Goal: Transaction & Acquisition: Obtain resource

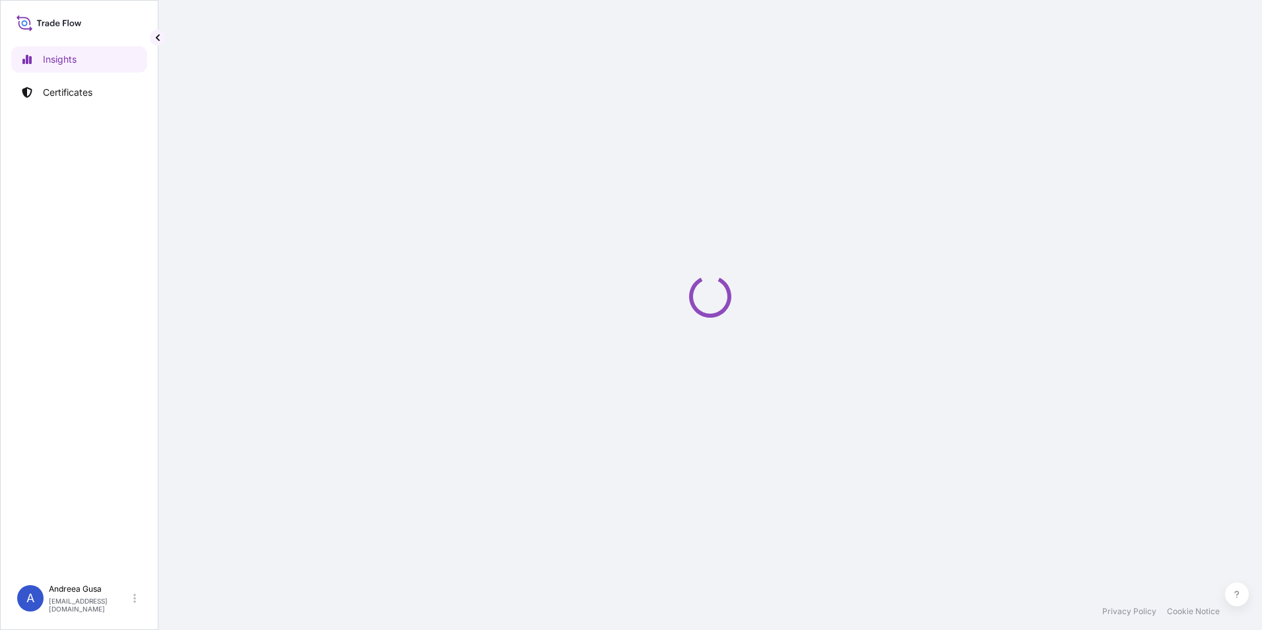
select select "2025"
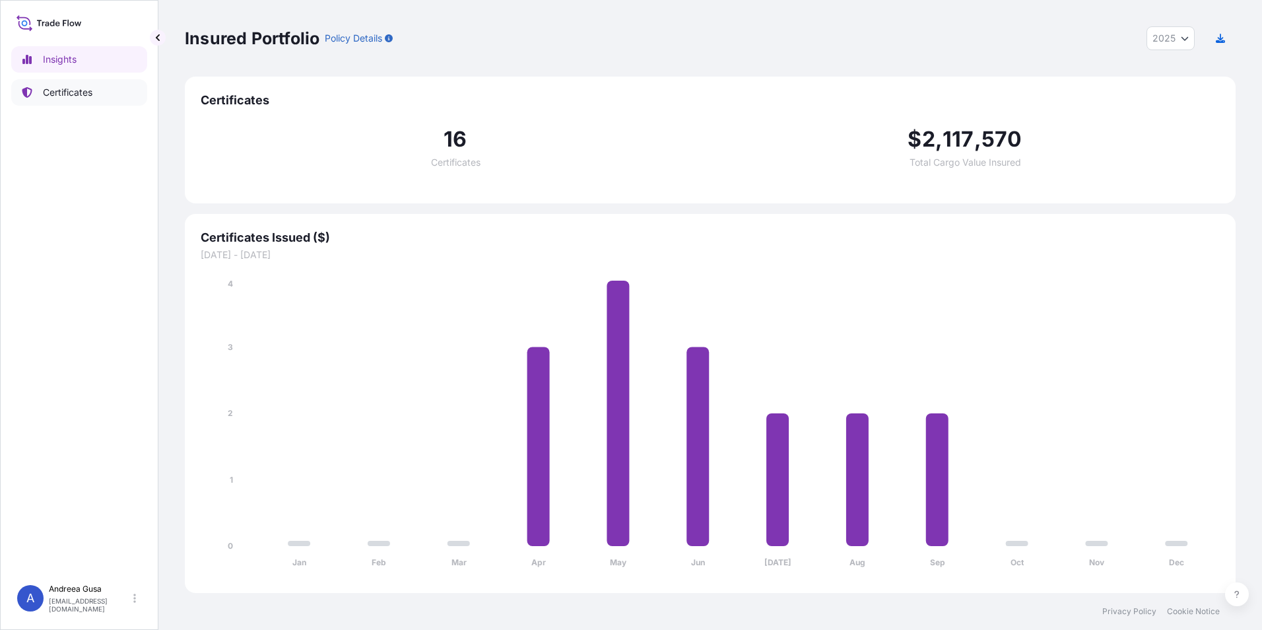
click at [74, 90] on p "Certificates" at bounding box center [68, 92] width 50 height 13
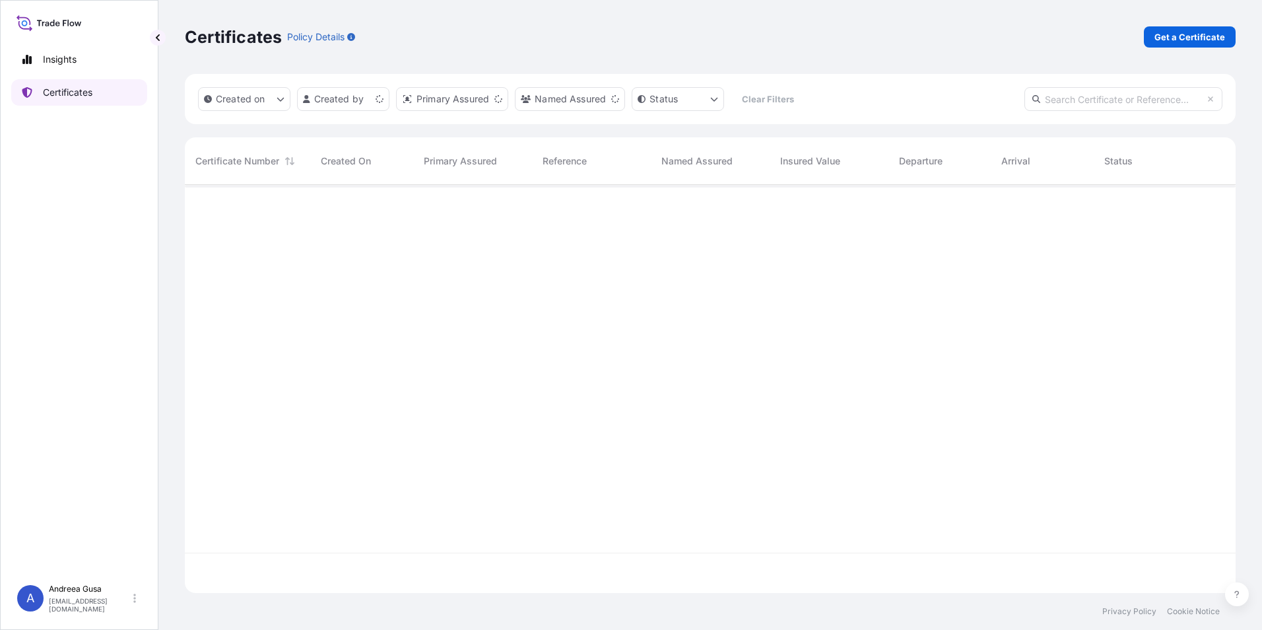
scroll to position [405, 1041]
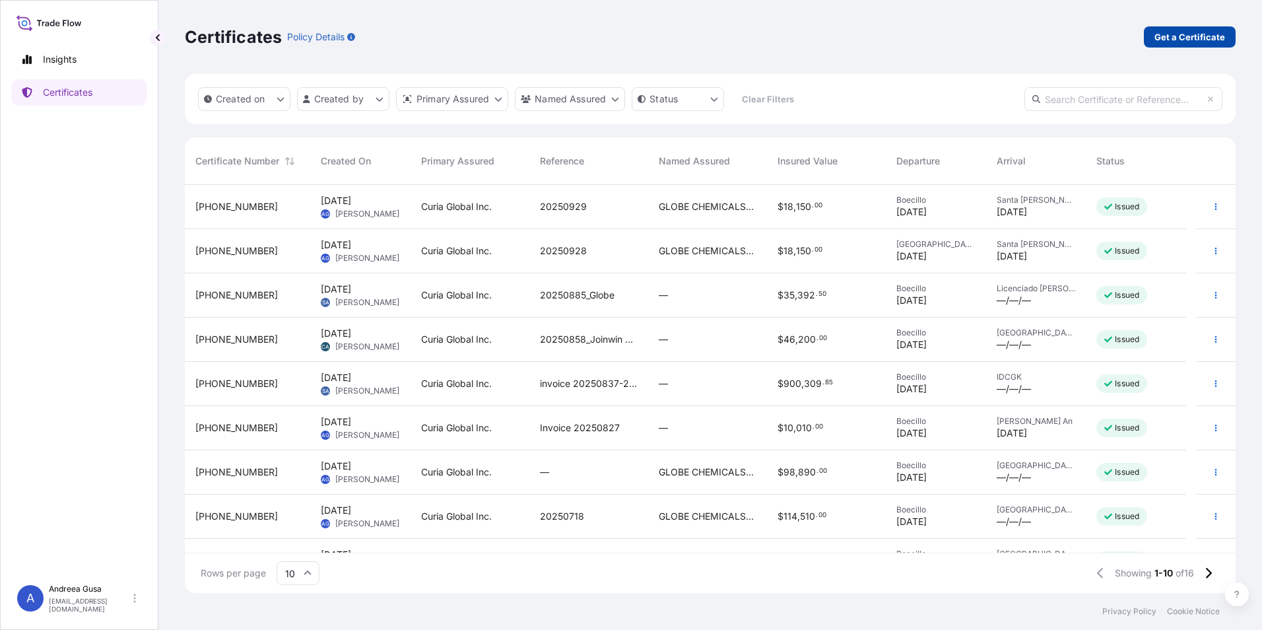
click at [1205, 34] on p "Get a Certificate" at bounding box center [1190, 36] width 71 height 13
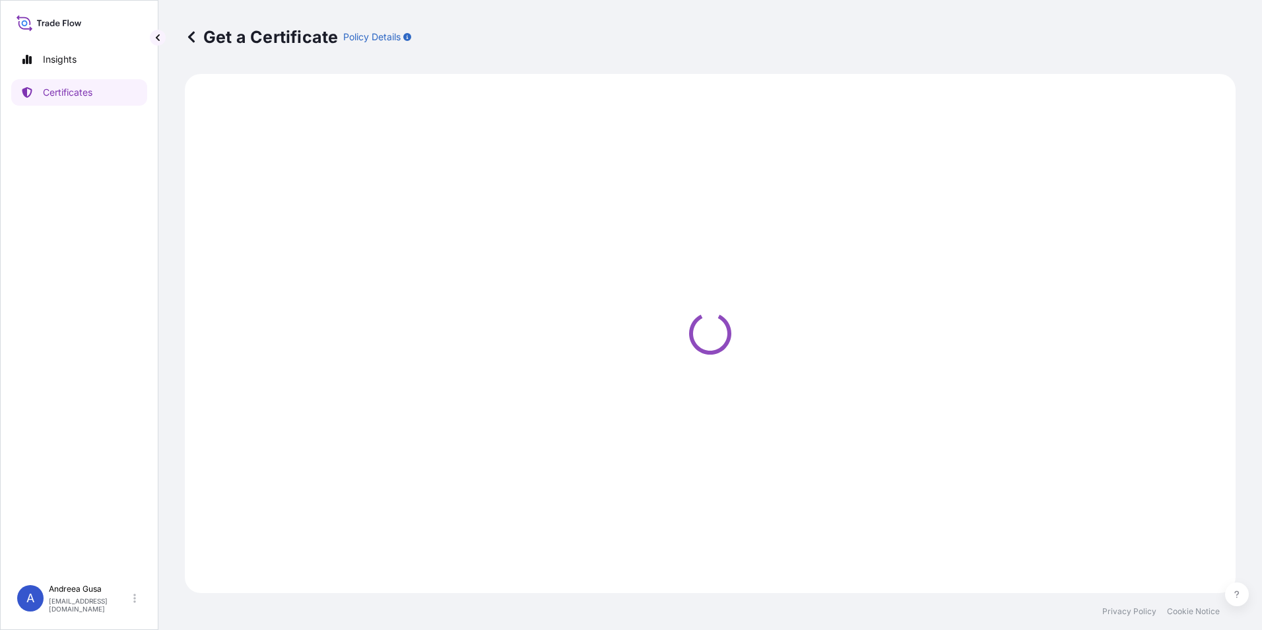
select select "Ocean Vessel"
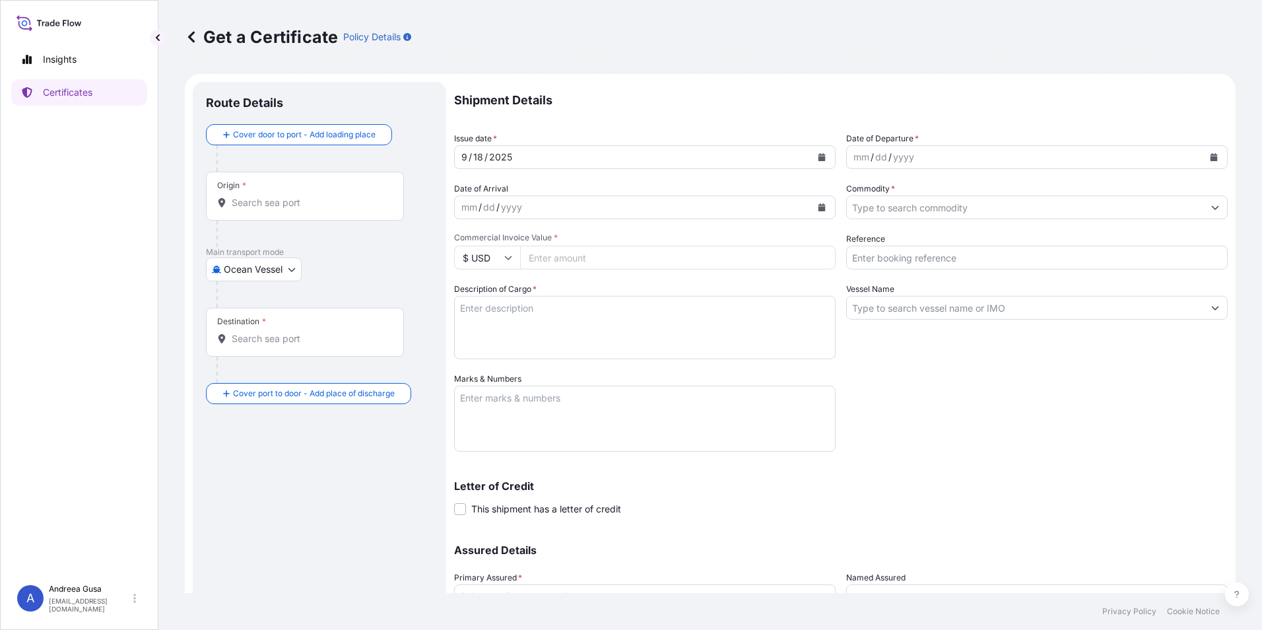
click at [265, 199] on input "Origin *" at bounding box center [310, 202] width 156 height 13
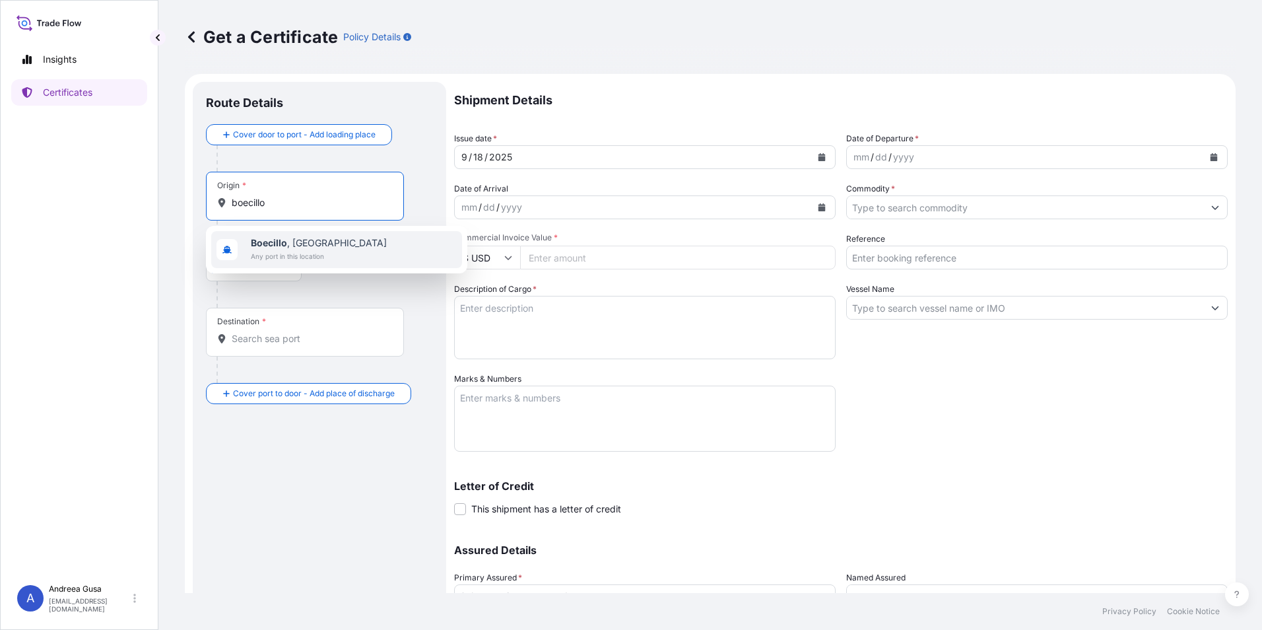
click at [290, 244] on span "Boecillo , Spain" at bounding box center [319, 242] width 136 height 13
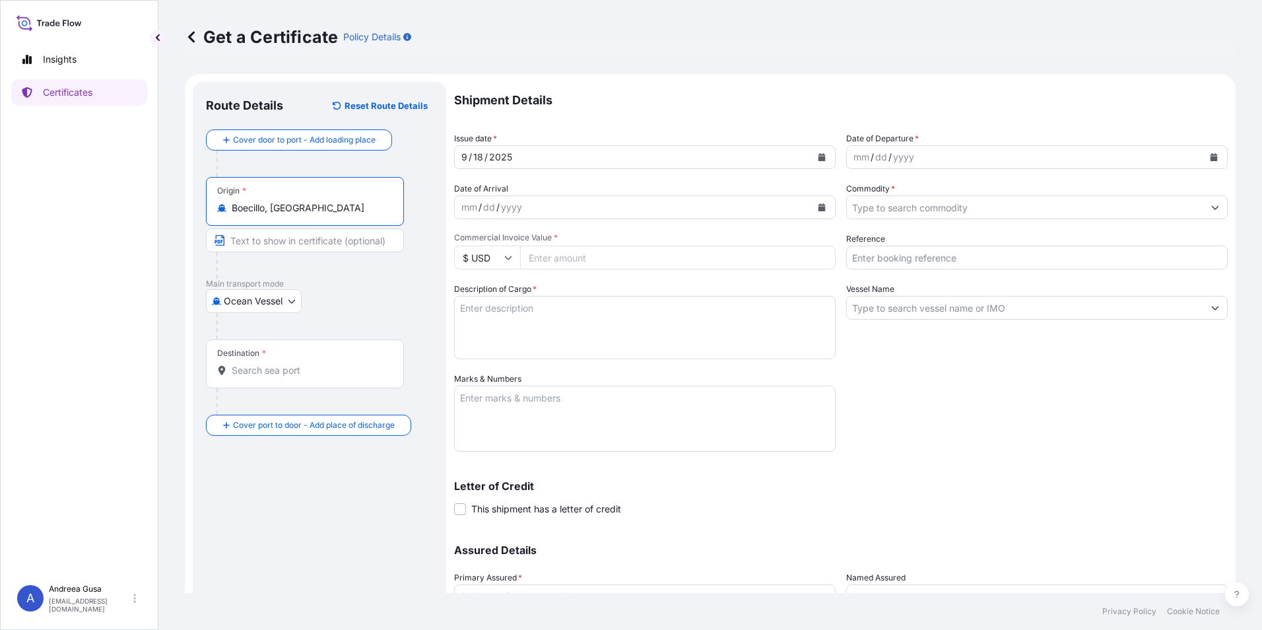
type input "Boecillo, Spain"
click at [298, 372] on input "Destination *" at bounding box center [310, 370] width 156 height 13
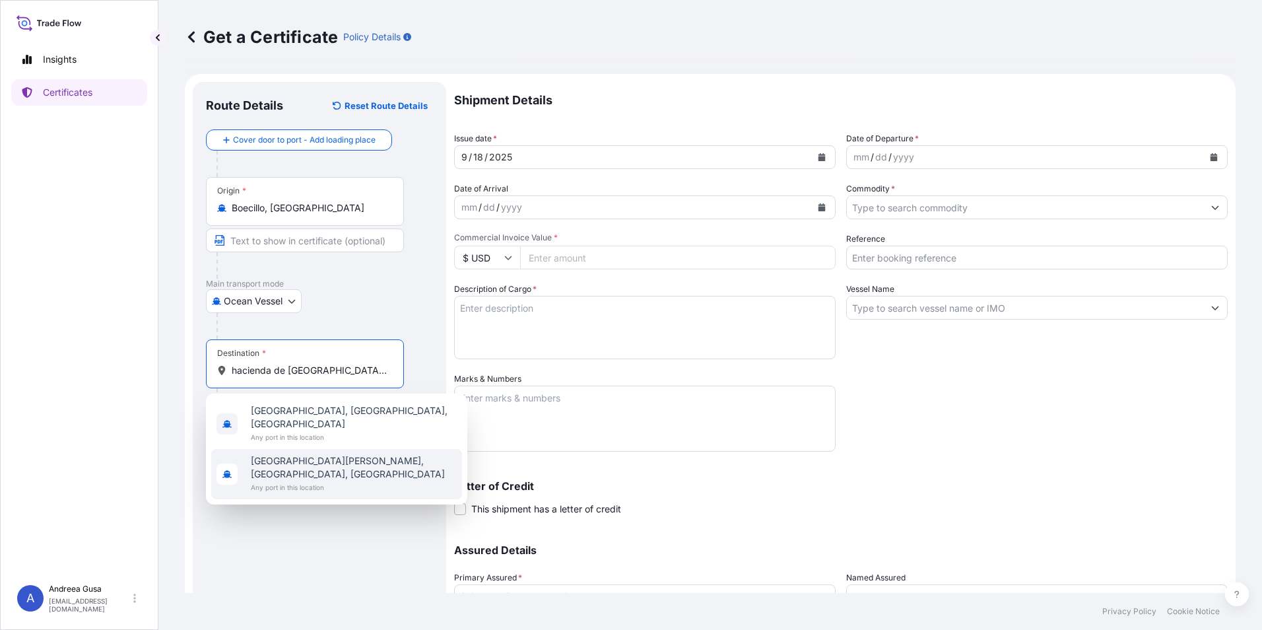
click at [384, 454] on span "Santa Mónica, State of Mexico, Mexico" at bounding box center [354, 467] width 206 height 26
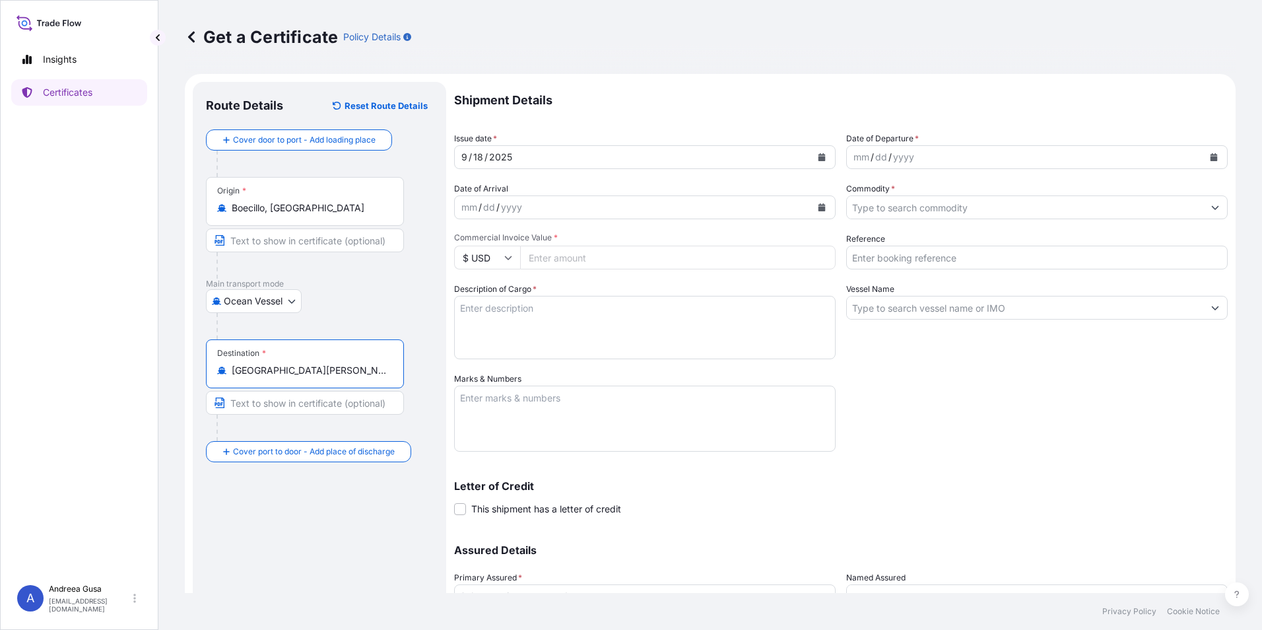
type input "Santa Mónica, State of Mexico, Mexico"
click at [819, 160] on icon "Calendar" at bounding box center [822, 157] width 7 height 8
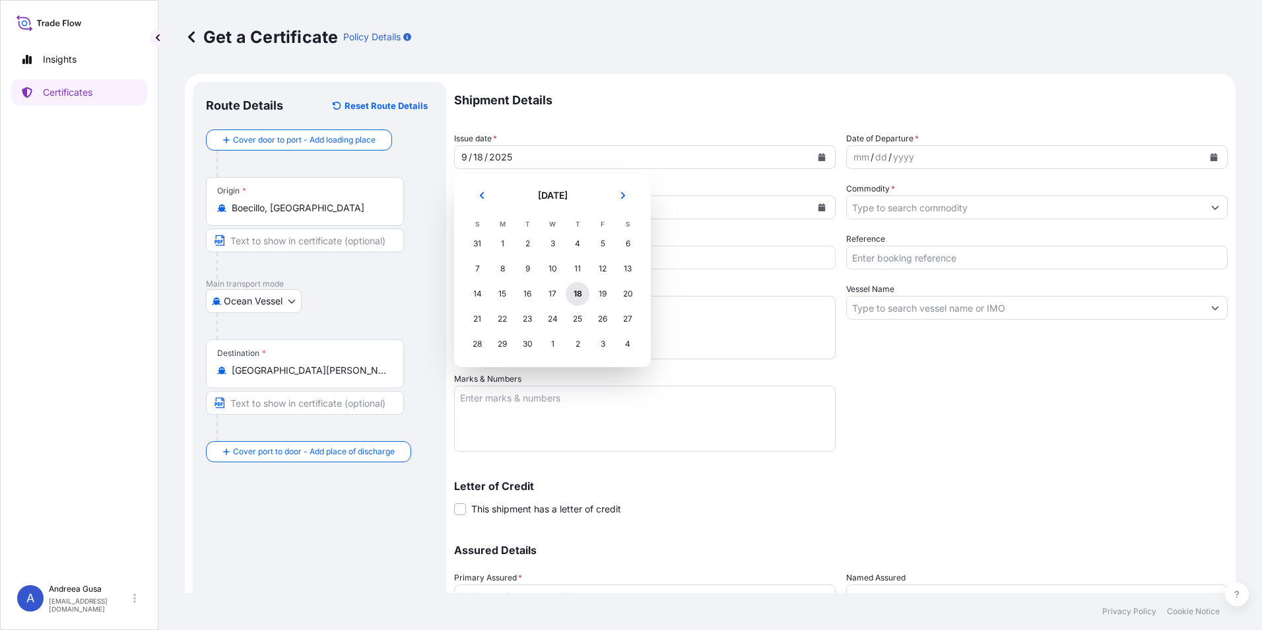
click at [578, 291] on div "18" at bounding box center [578, 294] width 24 height 24
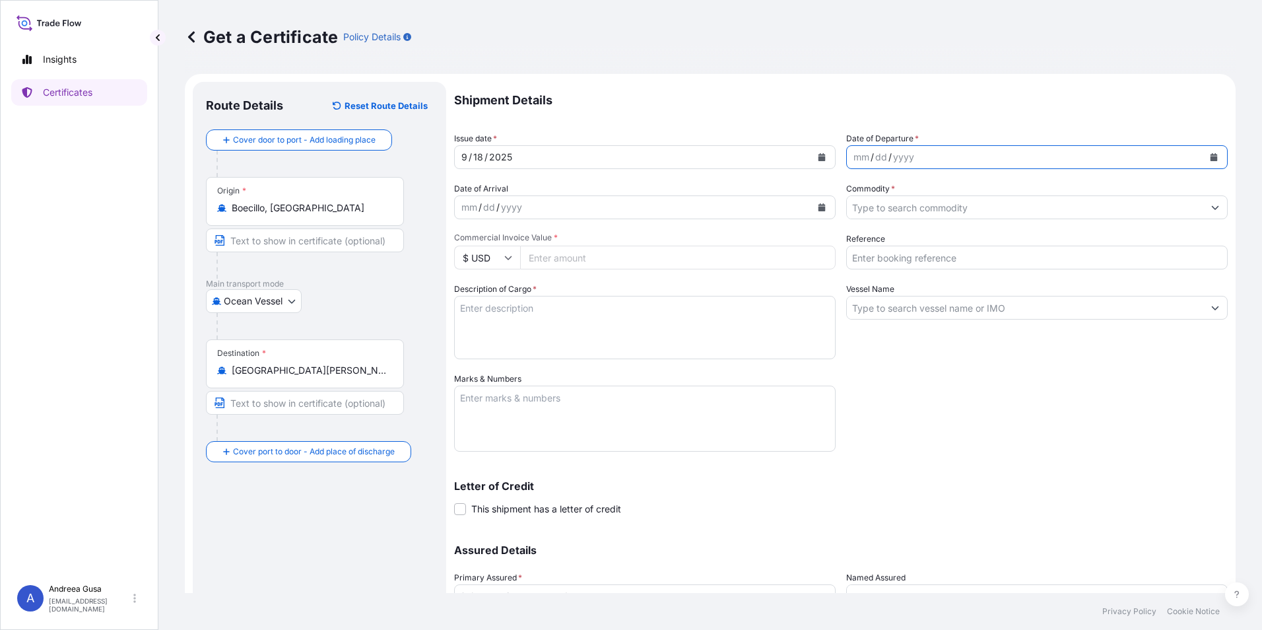
click at [1211, 157] on icon "Calendar" at bounding box center [1214, 157] width 7 height 8
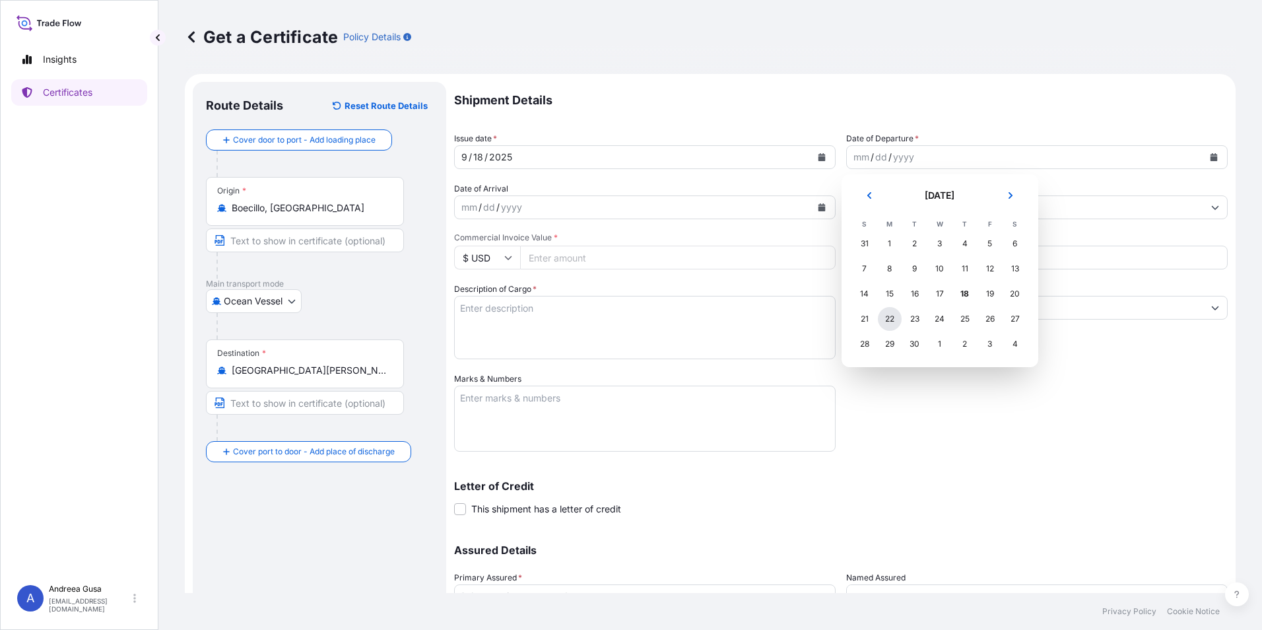
click at [885, 321] on div "22" at bounding box center [890, 319] width 24 height 24
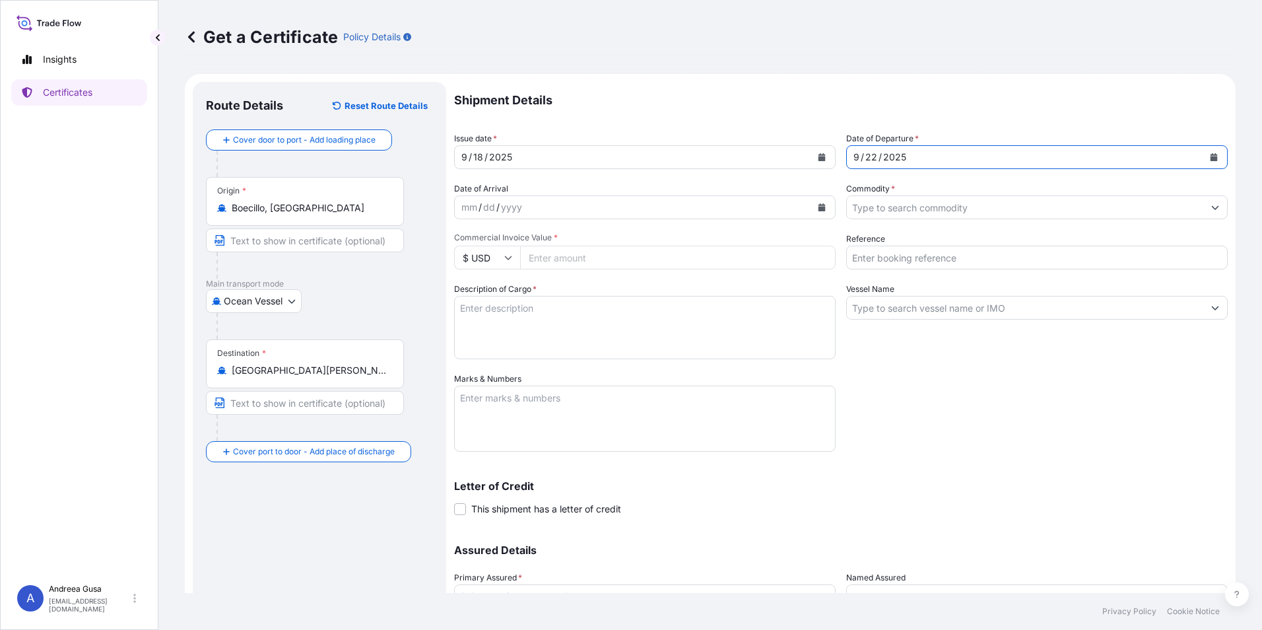
click at [1206, 161] on button "Calendar" at bounding box center [1213, 157] width 21 height 21
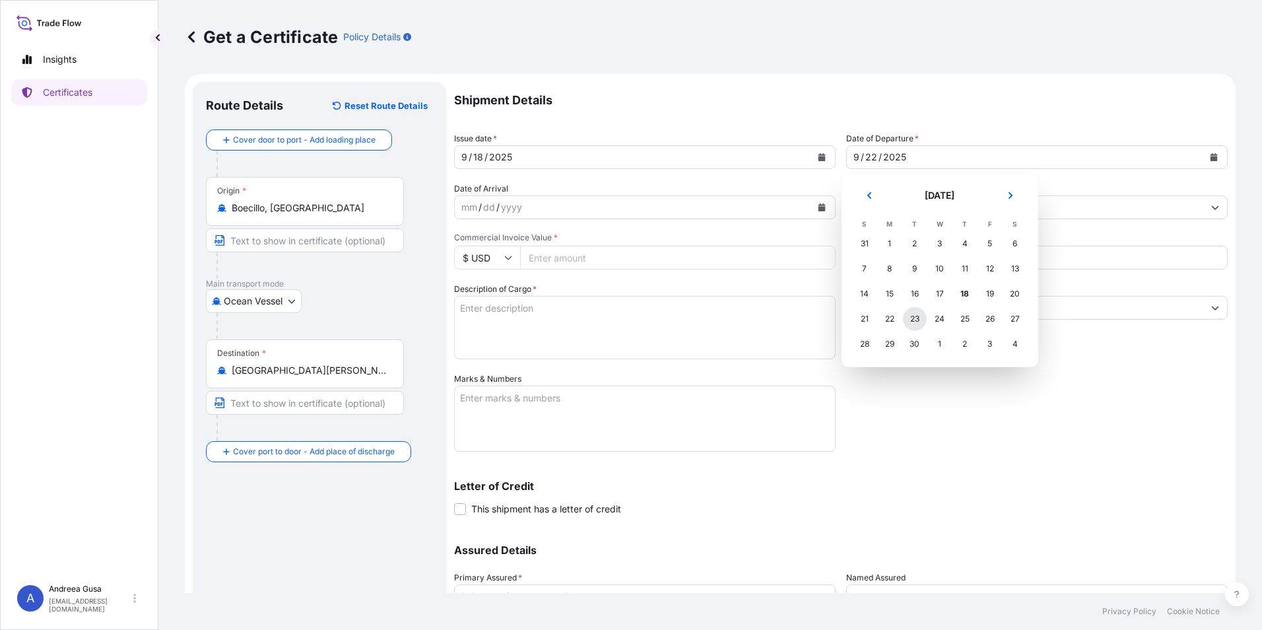
click at [912, 317] on div "23" at bounding box center [915, 319] width 24 height 24
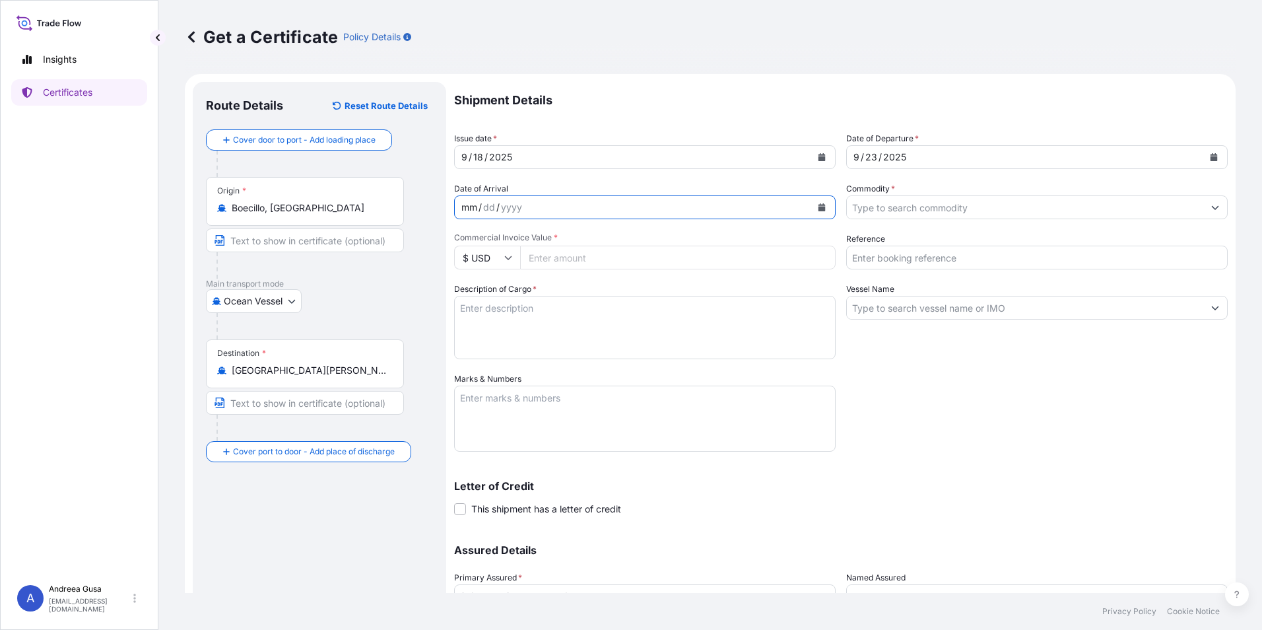
click at [473, 209] on div "mm" at bounding box center [469, 207] width 18 height 16
click at [819, 205] on icon "Calendar" at bounding box center [822, 207] width 7 height 8
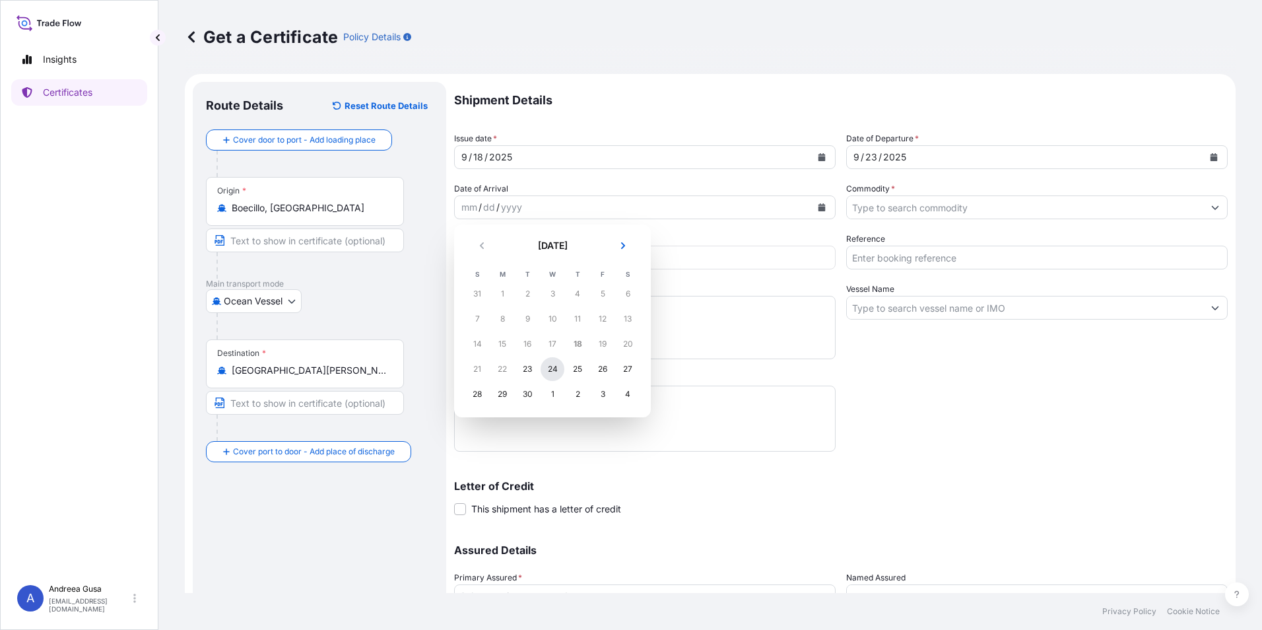
click at [556, 370] on div "24" at bounding box center [553, 369] width 24 height 24
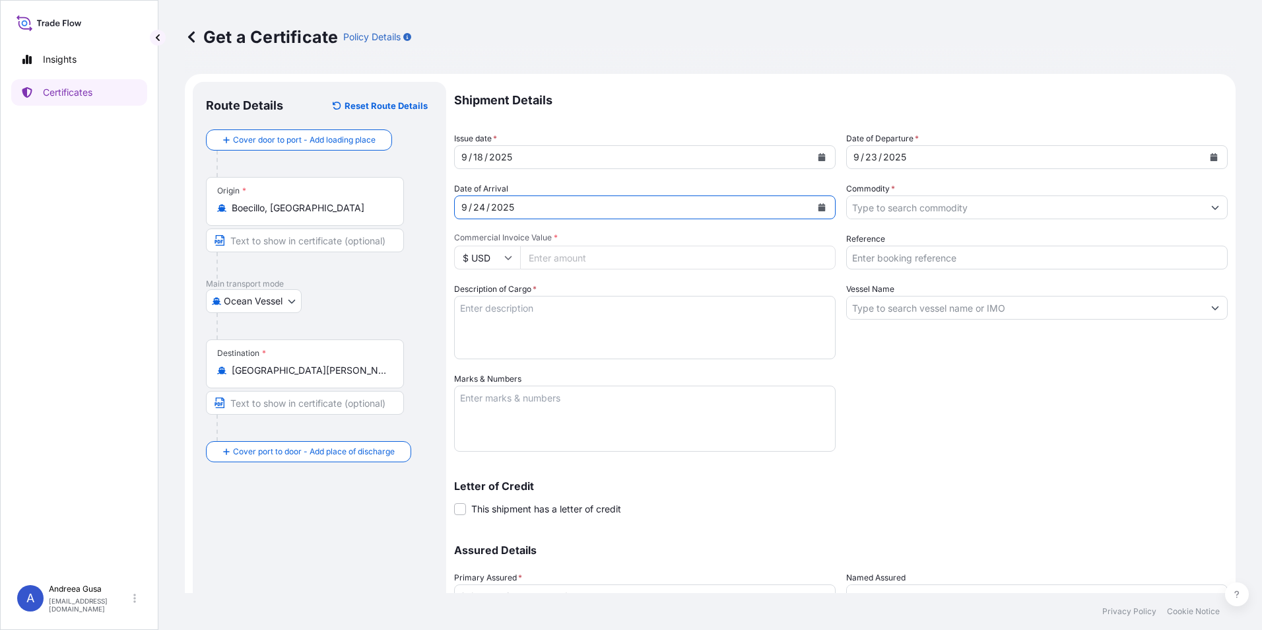
click at [1212, 208] on icon "Show suggestions" at bounding box center [1215, 208] width 7 height 4
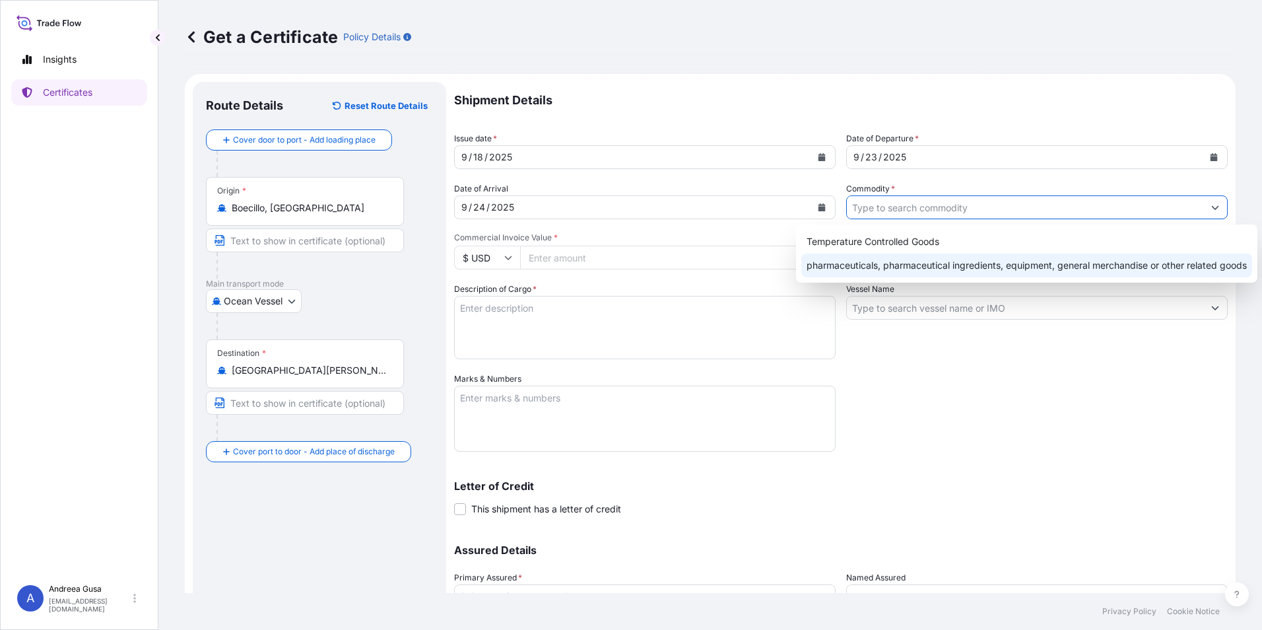
click at [959, 263] on div "pharmaceuticals, pharmaceutical ingredients, equipment, general merchandise or …" at bounding box center [1026, 265] width 451 height 24
type input "pharmaceuticals, pharmaceutical ingredients, equipment, general merchandise or …"
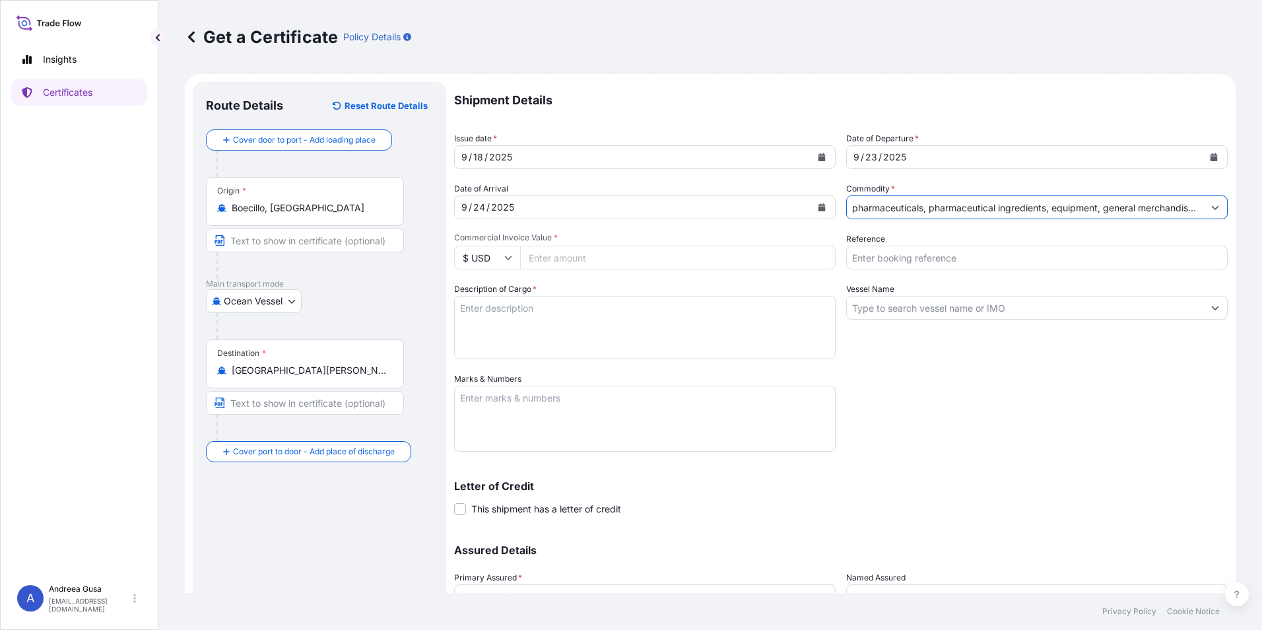
click at [612, 325] on textarea "Description of Cargo *" at bounding box center [645, 327] width 382 height 63
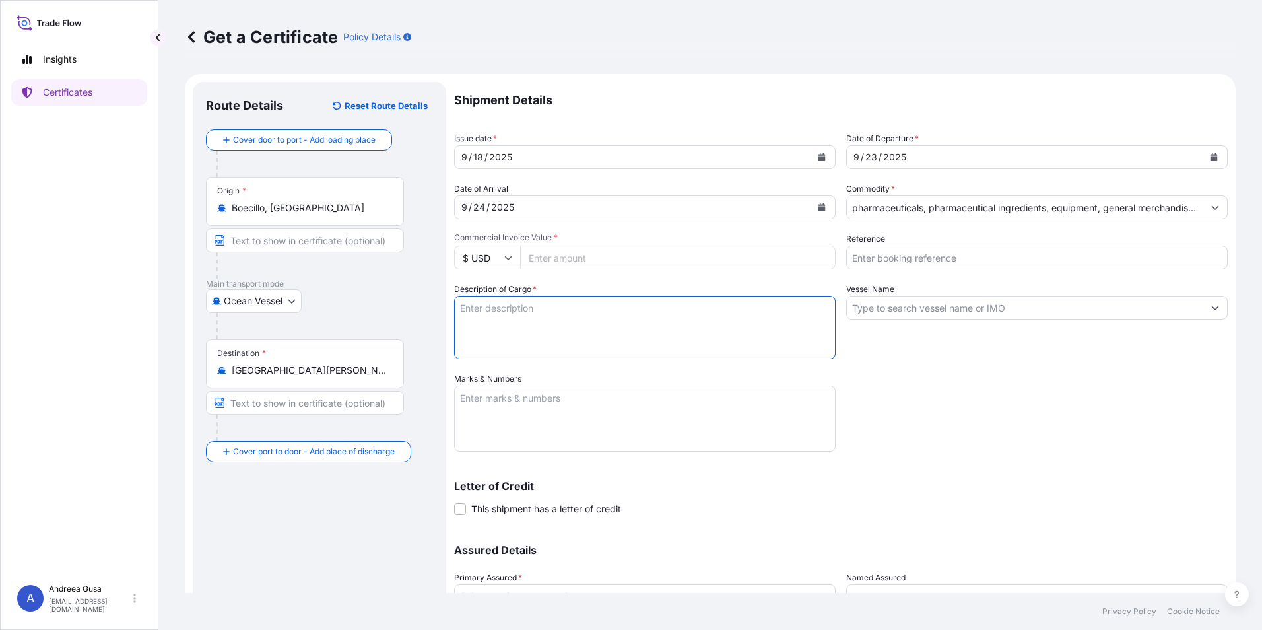
click at [577, 409] on textarea "Marks & Numbers" at bounding box center [645, 419] width 382 height 66
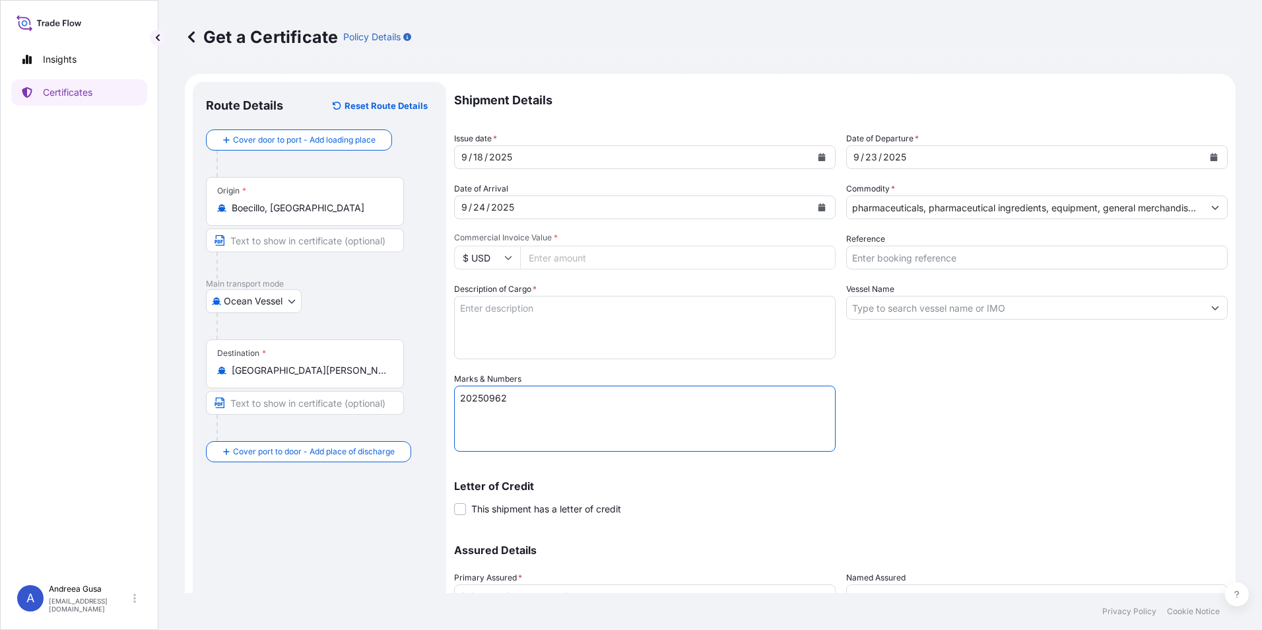
type textarea "20250962"
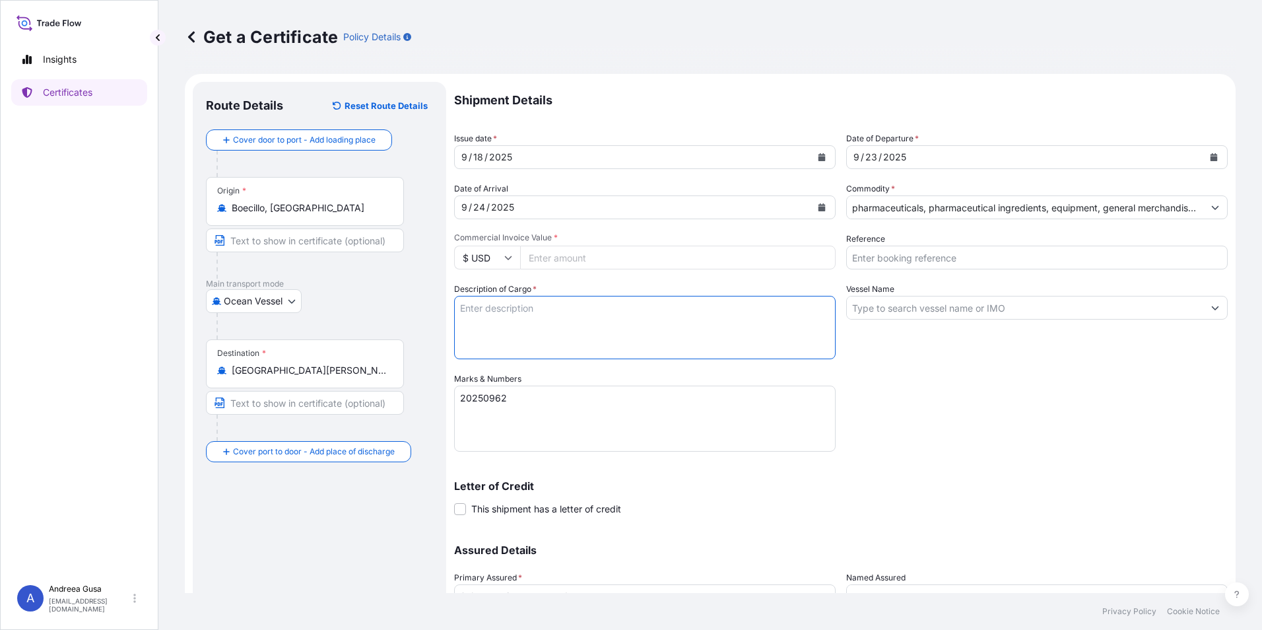
click at [506, 313] on textarea "Description of Cargo *" at bounding box center [645, 327] width 382 height 63
click at [521, 309] on textarea "30 Kg of" at bounding box center [645, 327] width 382 height 63
paste textarea "PREDNISOLONE SODIUM PHOSPHATE Ph. Eur. 11.7"
type textarea "30 Kg of PREDNISOLONE SODIUM PHOSPHATE Ph. Eur. 11.7"
click at [1196, 260] on input "Reference" at bounding box center [1037, 258] width 382 height 24
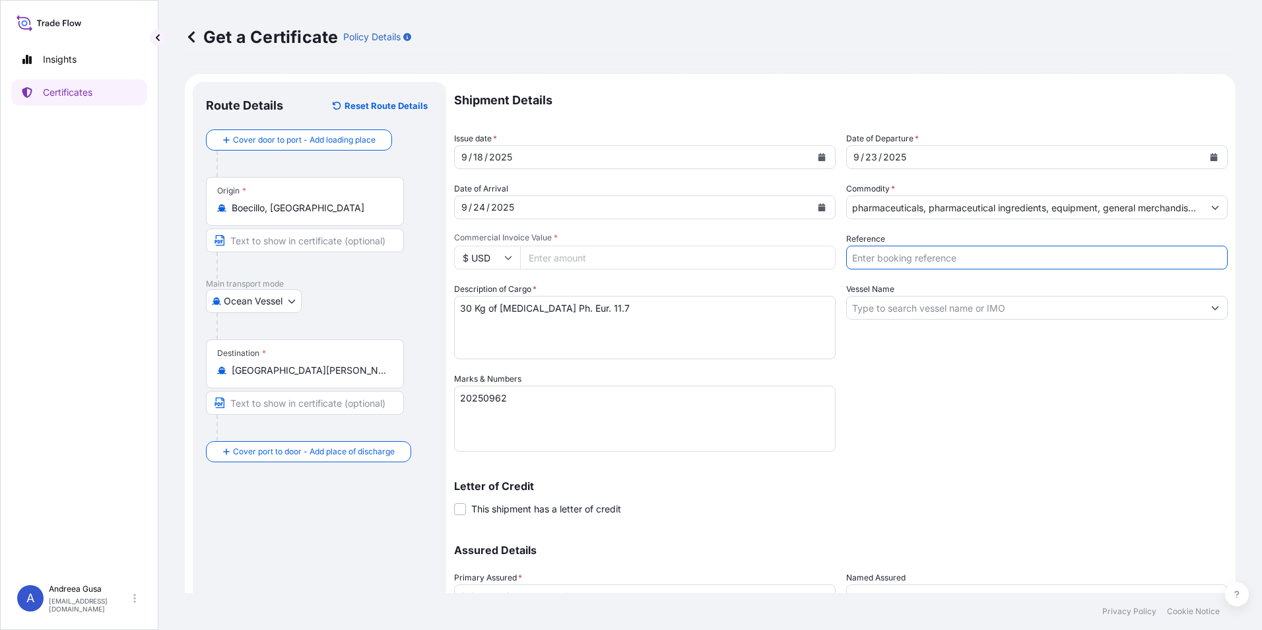
click at [1059, 255] on input "Reference" at bounding box center [1037, 258] width 382 height 24
type input "20250962"
click at [551, 404] on textarea "20250962" at bounding box center [645, 419] width 382 height 66
click at [548, 397] on textarea "20250962" at bounding box center [645, 419] width 382 height 66
type textarea "2"
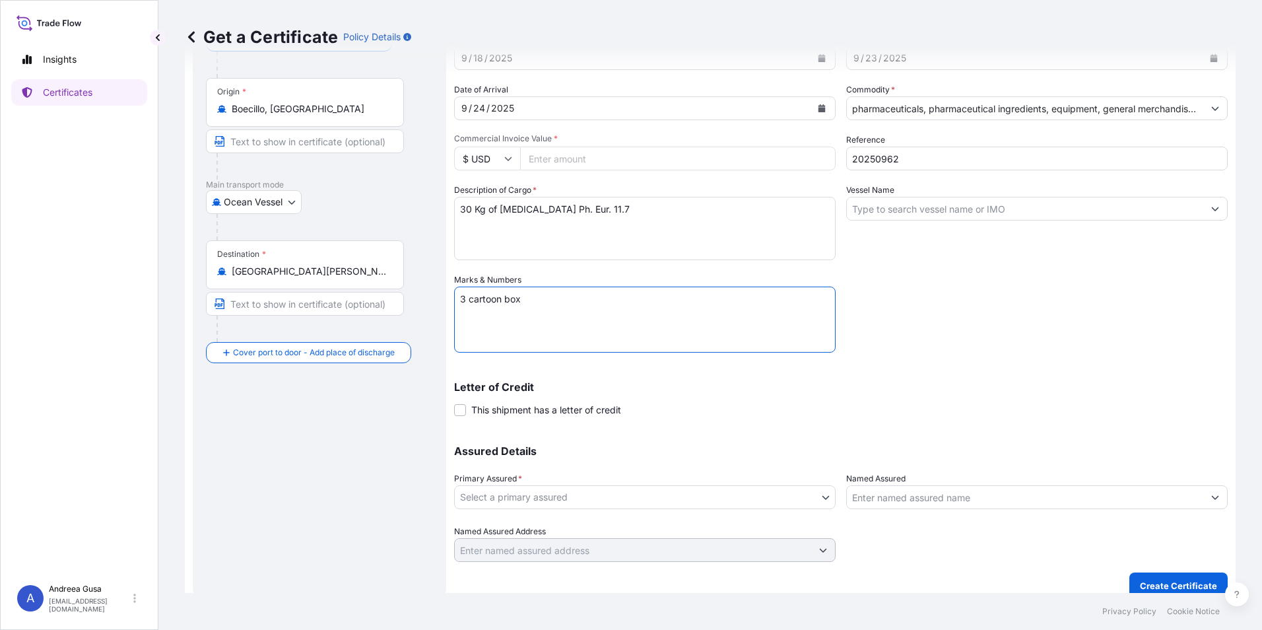
scroll to position [113, 0]
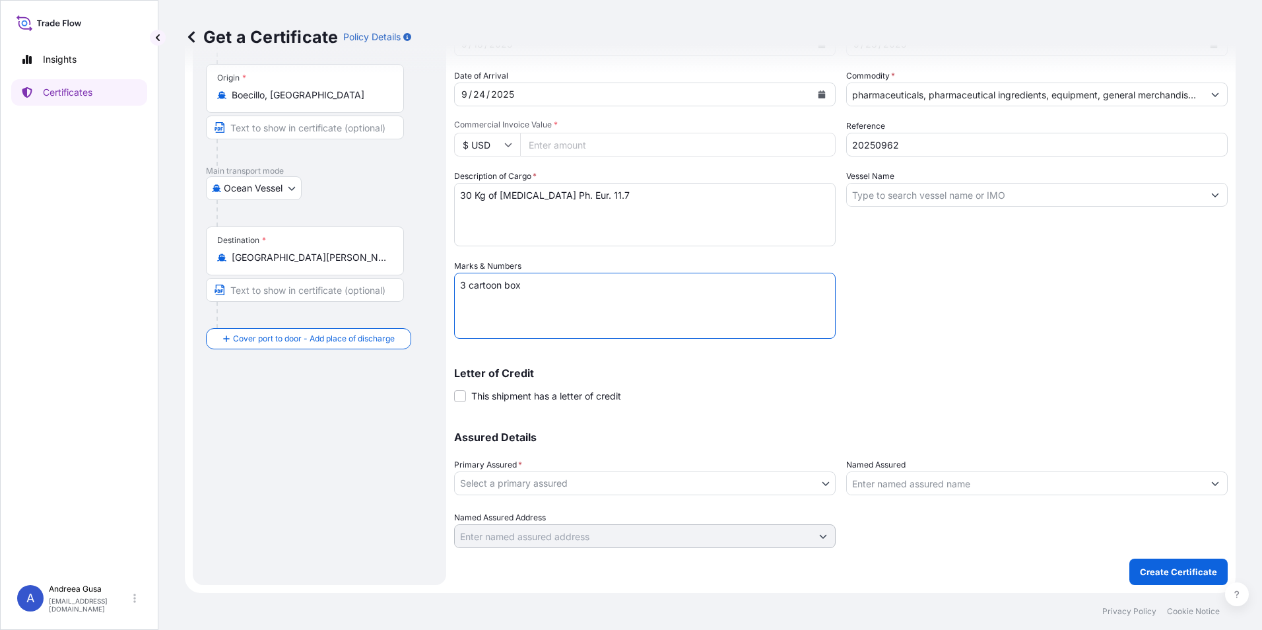
type textarea "3 cartoon box"
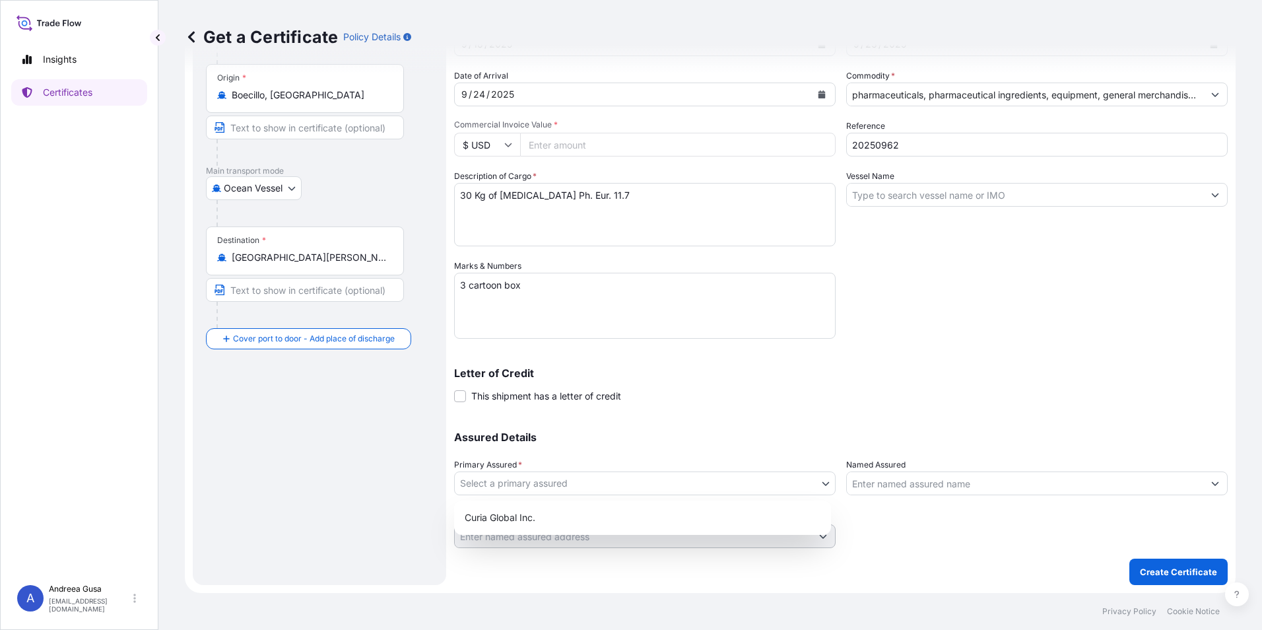
click at [823, 483] on body "Insights Certificates A Andreea Gusa andreeacatalina.gusa@curiaglobal.com Get a…" at bounding box center [631, 315] width 1262 height 630
click at [648, 512] on div "Curia Global Inc." at bounding box center [642, 518] width 366 height 24
select select "31484"
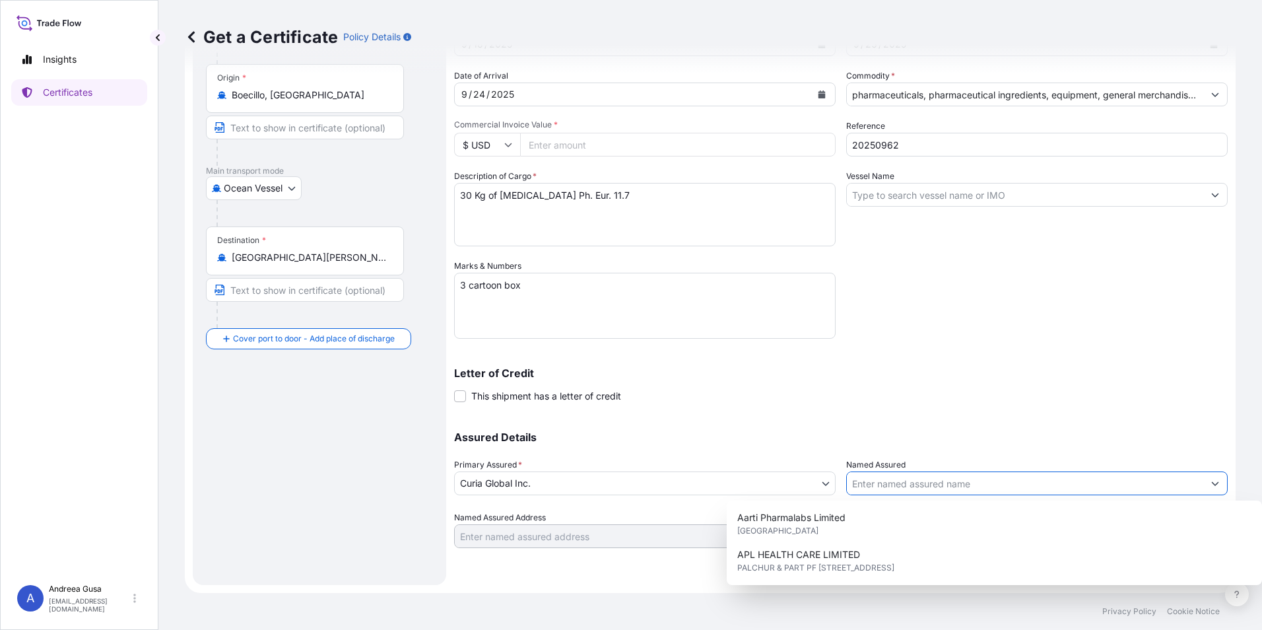
click at [1212, 483] on icon "Show suggestions" at bounding box center [1215, 484] width 7 height 4
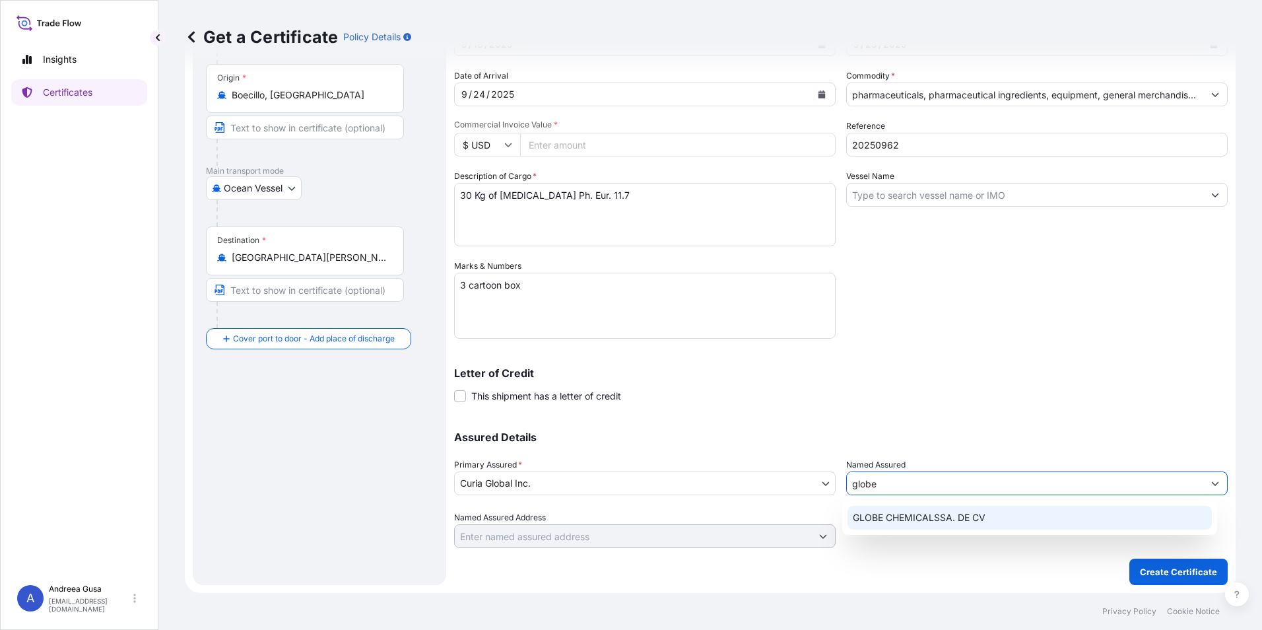
click at [964, 513] on span "GLOBE CHEMICALSSA. DE CV" at bounding box center [919, 517] width 133 height 13
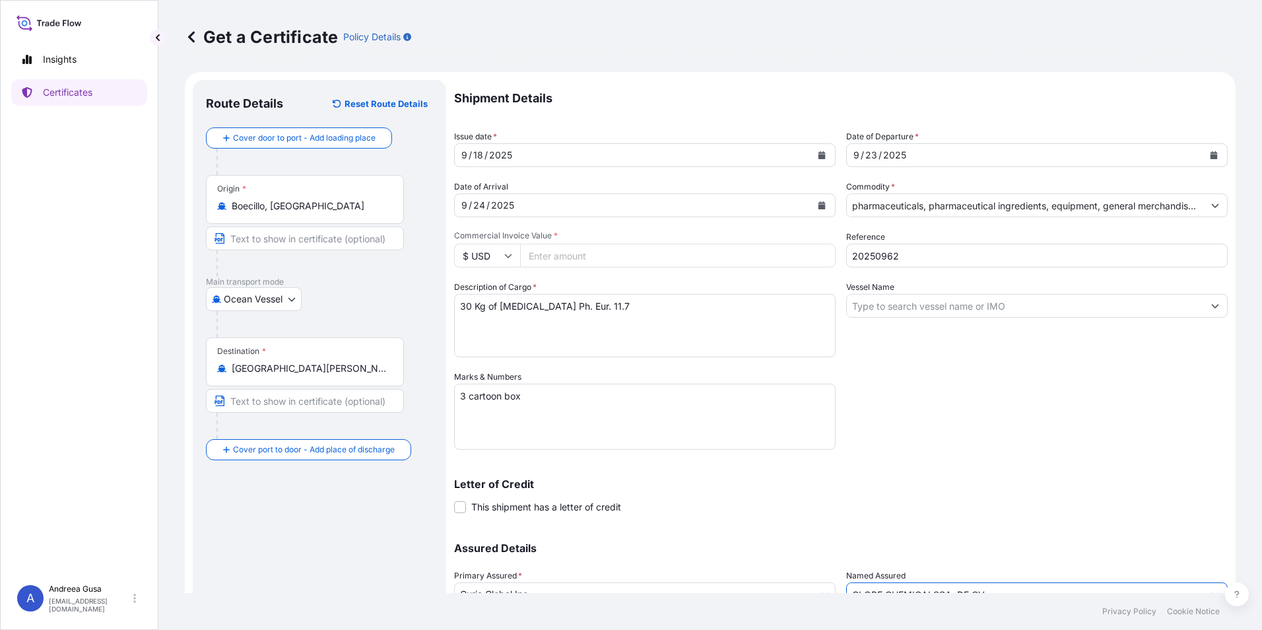
scroll to position [0, 0]
type input "GLOBE CHEMICALSSA. DE CV"
click at [634, 255] on input "Commercial Invoice Value *" at bounding box center [678, 258] width 316 height 24
type input "50550"
click at [1003, 424] on div "Shipment Details Issue date * 9 / 18 / 2025 Date of Departure * 9 / 23 / 2025 D…" at bounding box center [841, 371] width 774 height 579
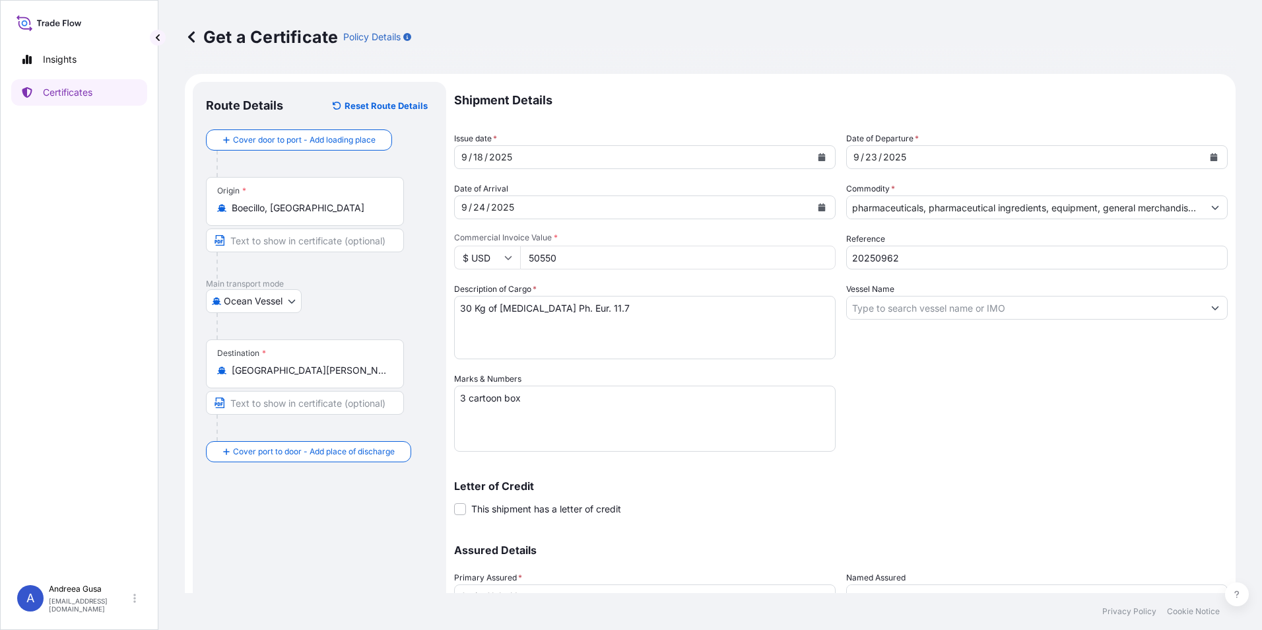
scroll to position [113, 0]
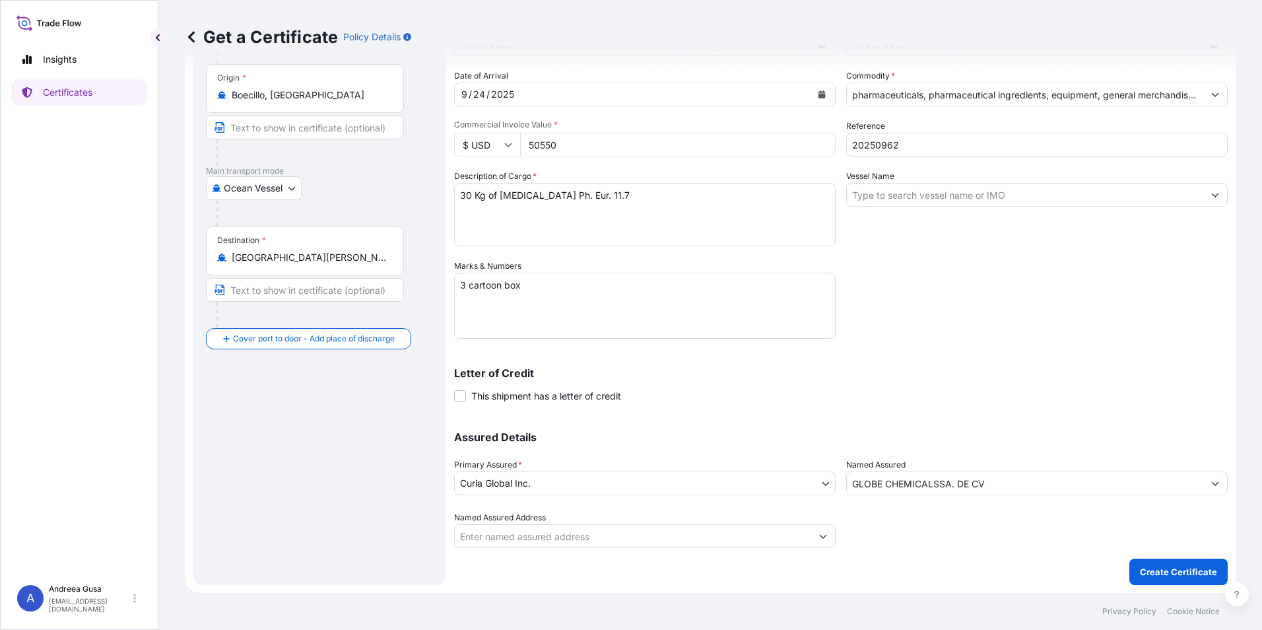
click at [1210, 194] on button "Show suggestions" at bounding box center [1215, 195] width 24 height 24
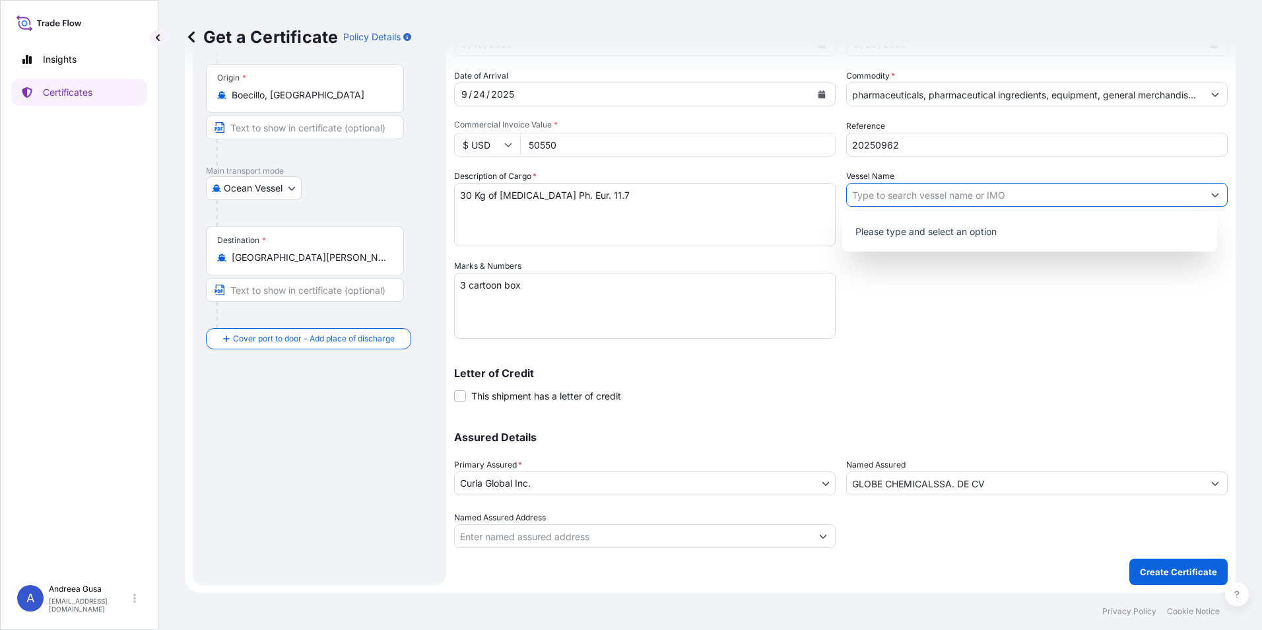
click at [1105, 309] on div "Shipment Details Issue date * 9 / 18 / 2025 Date of Departure * 9 / 23 / 2025 D…" at bounding box center [841, 258] width 774 height 579
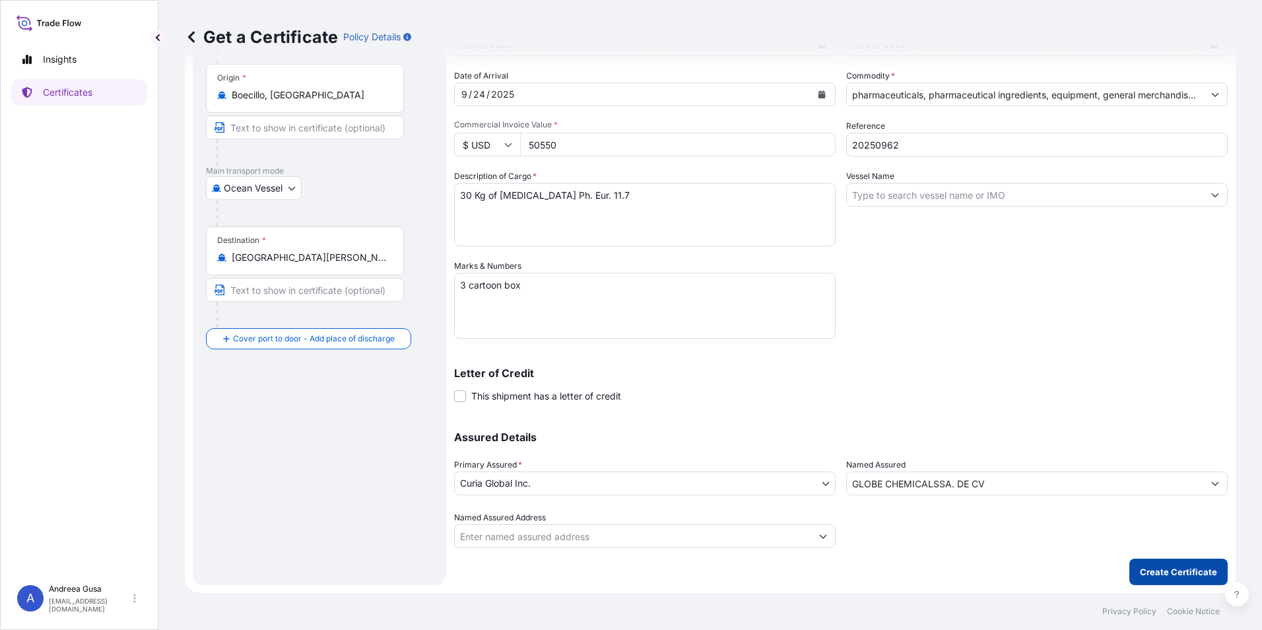
click at [1162, 568] on p "Create Certificate" at bounding box center [1178, 571] width 77 height 13
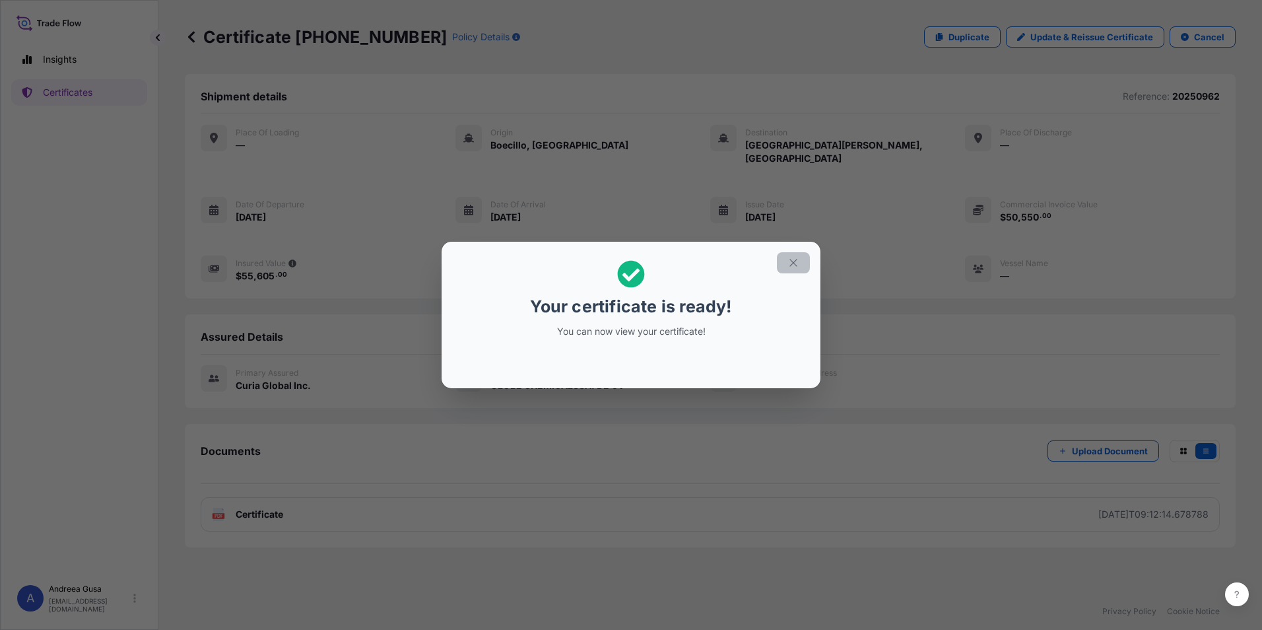
click at [793, 264] on icon "button" at bounding box center [794, 263] width 12 height 12
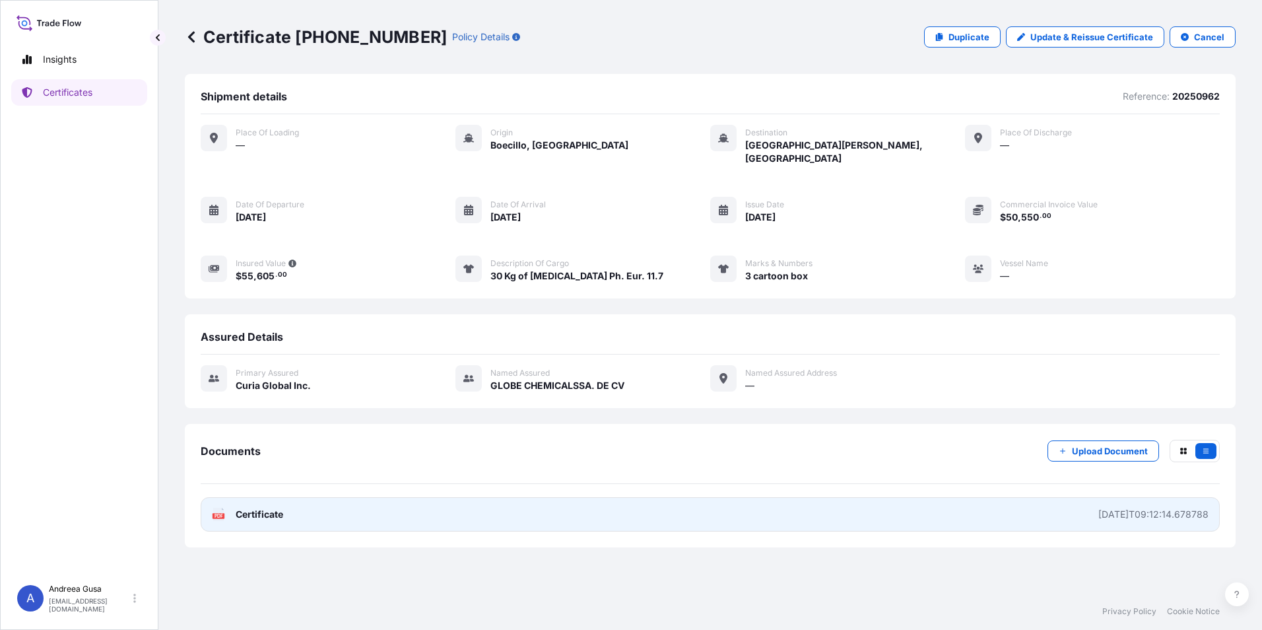
click at [283, 515] on span "Certificate" at bounding box center [260, 514] width 48 height 13
